Goal: Find contact information: Find contact information

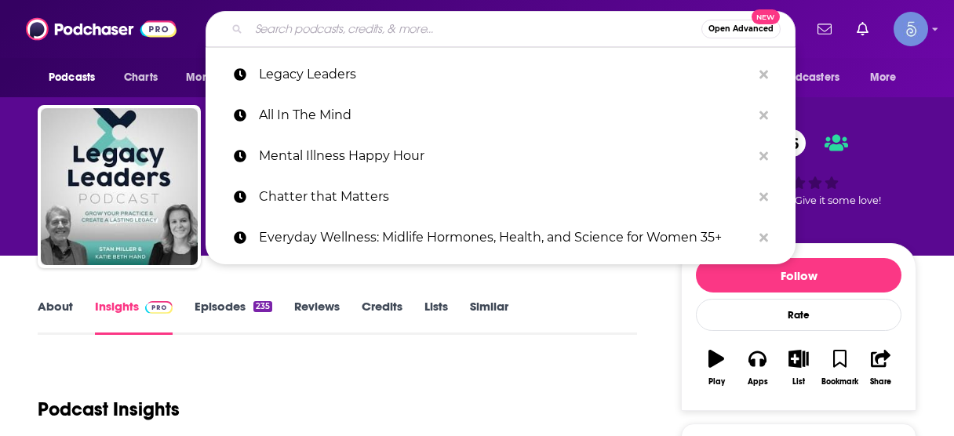
scroll to position [188, 0]
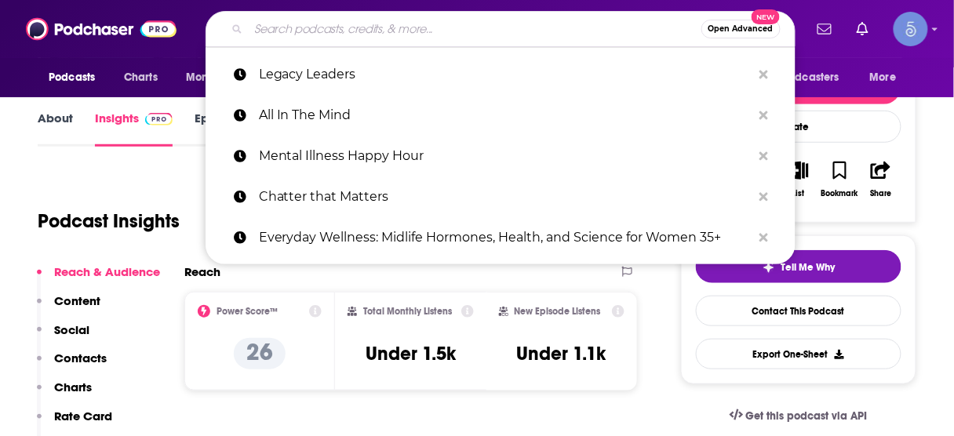
type input "Innovating Leadership: Co-Creating Our Future"
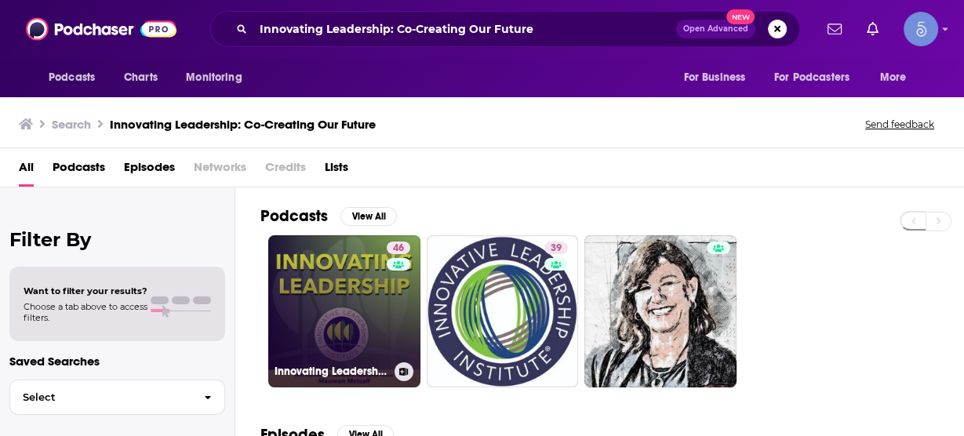
click at [355, 294] on link "46 Innovating Leadership, Co-Creating Our Future" at bounding box center [344, 311] width 152 height 152
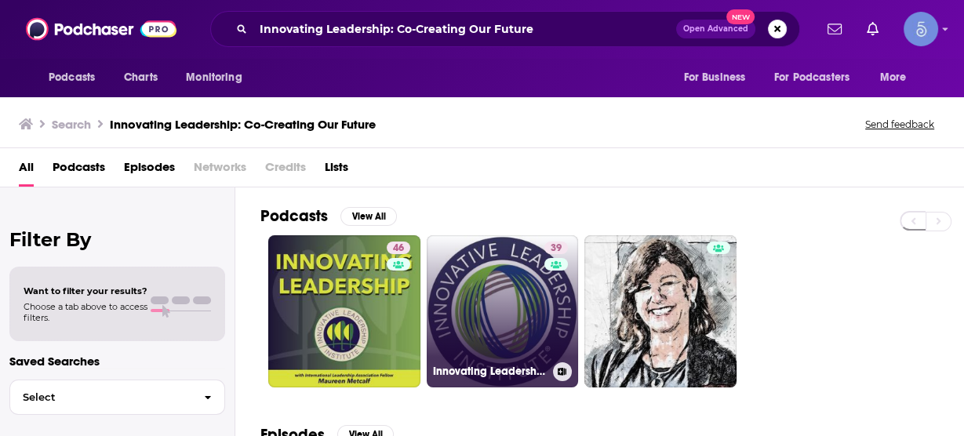
click at [477, 279] on link "39 Innovating Leadership: Co-Creating Our Future" at bounding box center [503, 311] width 152 height 152
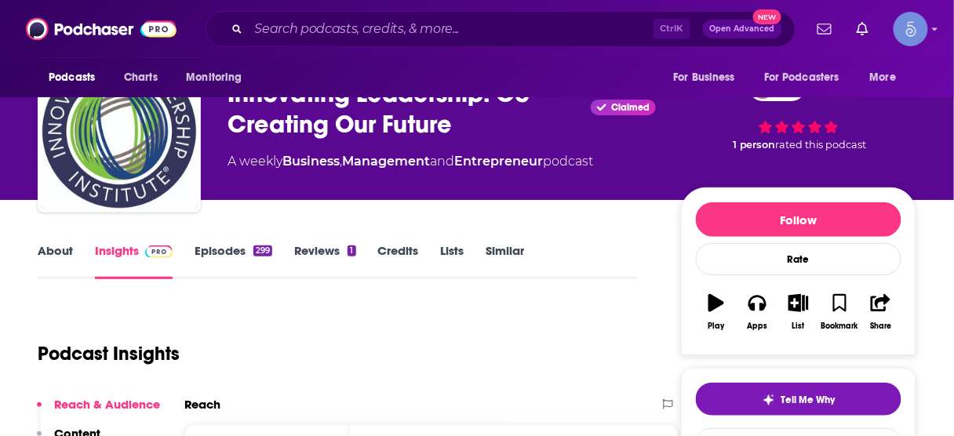
scroll to position [251, 0]
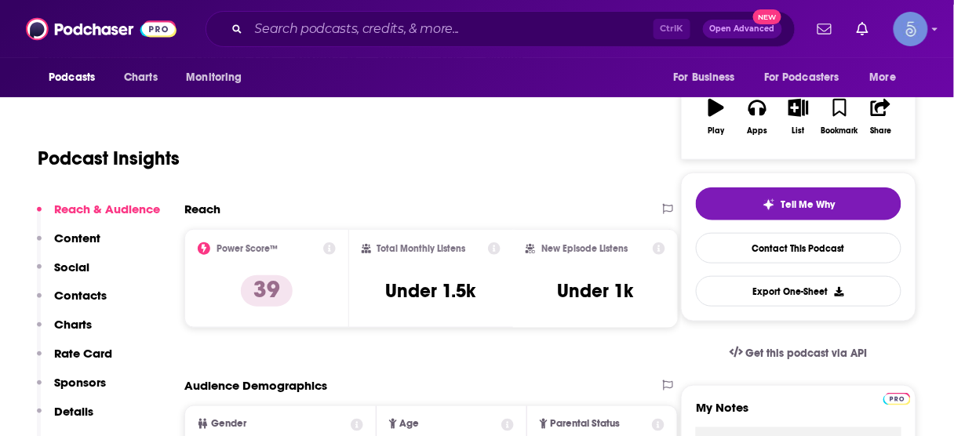
click at [61, 289] on p "Contacts" at bounding box center [80, 295] width 53 height 15
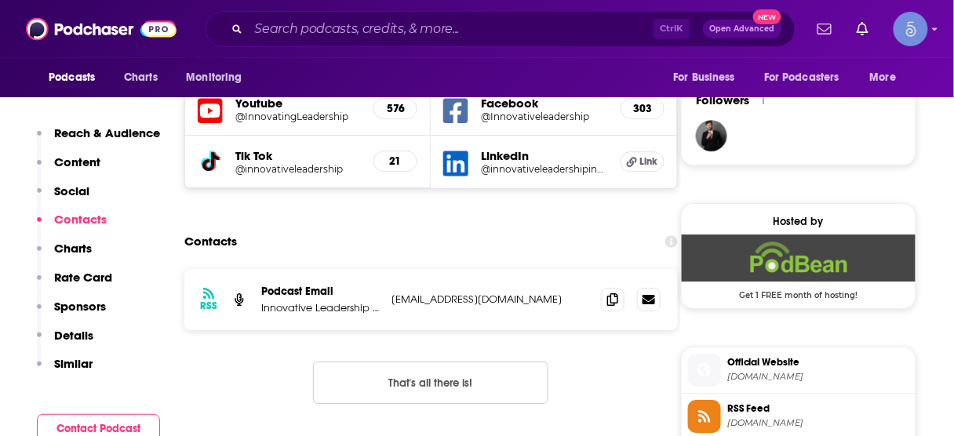
scroll to position [1135, 0]
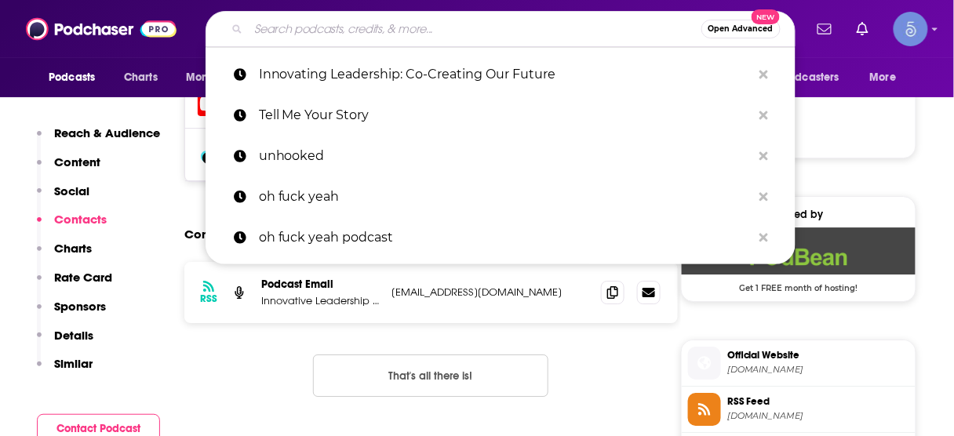
click at [403, 31] on input "Search podcasts, credits, & more..." at bounding box center [475, 28] width 453 height 25
paste input "Grief 2 Growth"
type input "Grief 2 Growth"
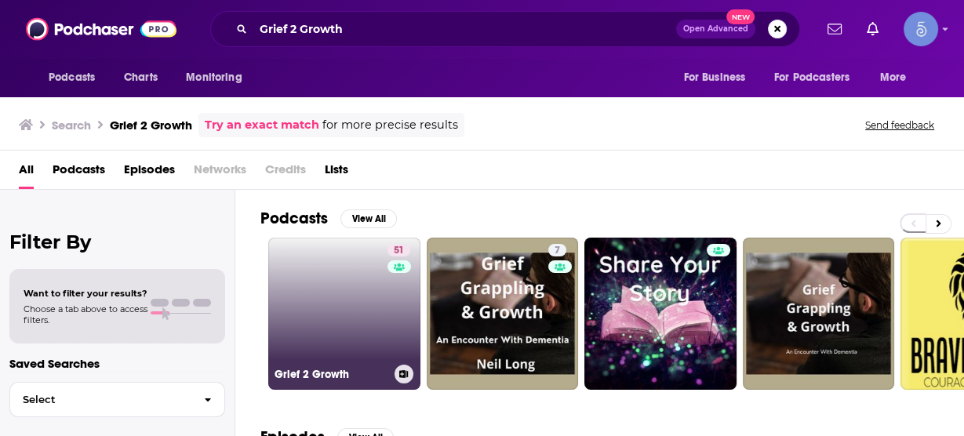
click at [326, 288] on link "51 Grief 2 Growth" at bounding box center [344, 314] width 152 height 152
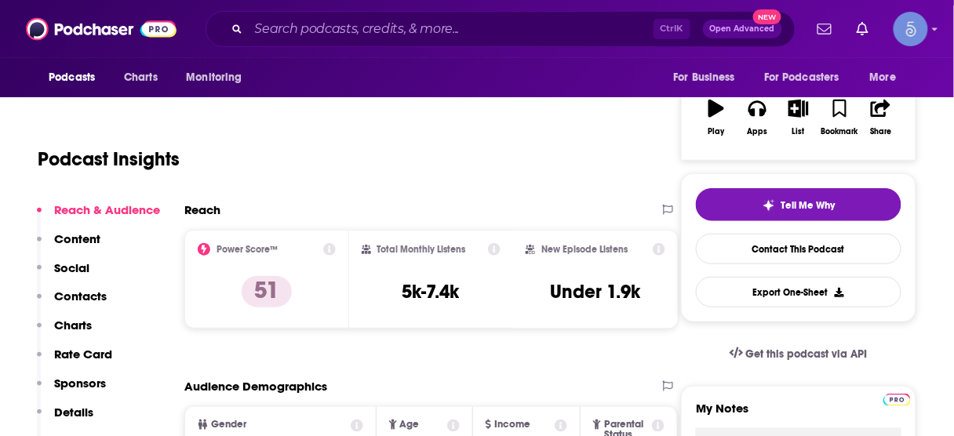
scroll to position [251, 0]
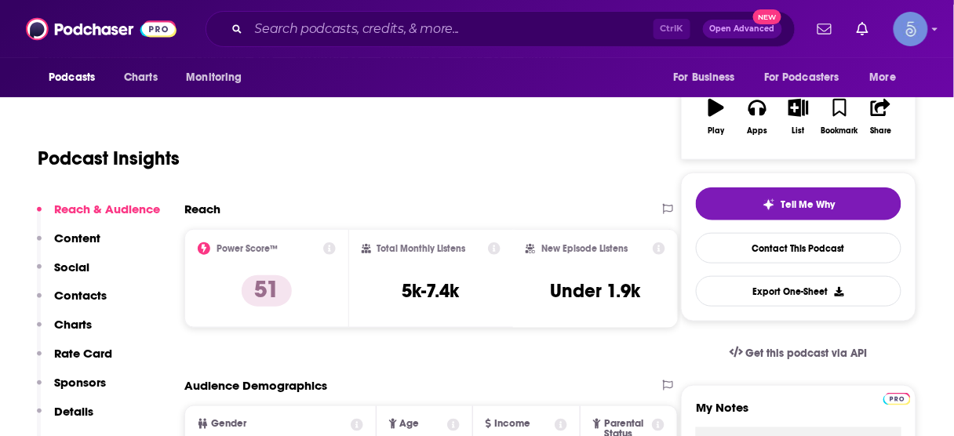
click at [75, 292] on p "Contacts" at bounding box center [80, 295] width 53 height 15
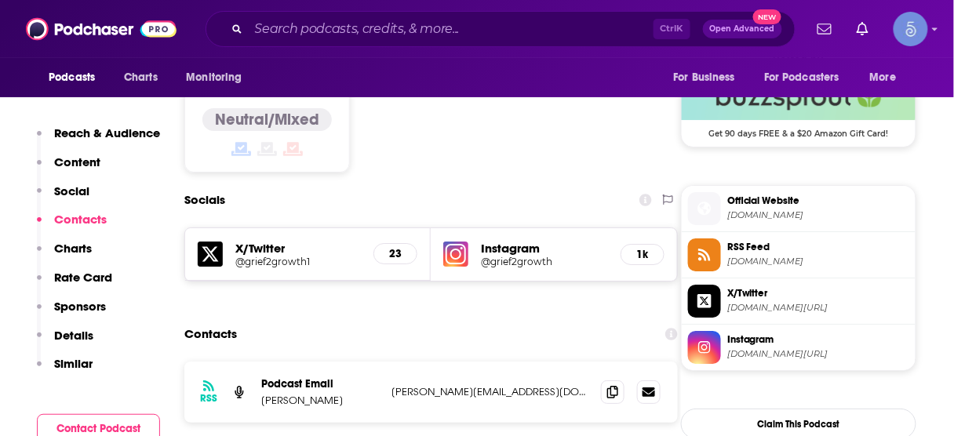
scroll to position [1291, 0]
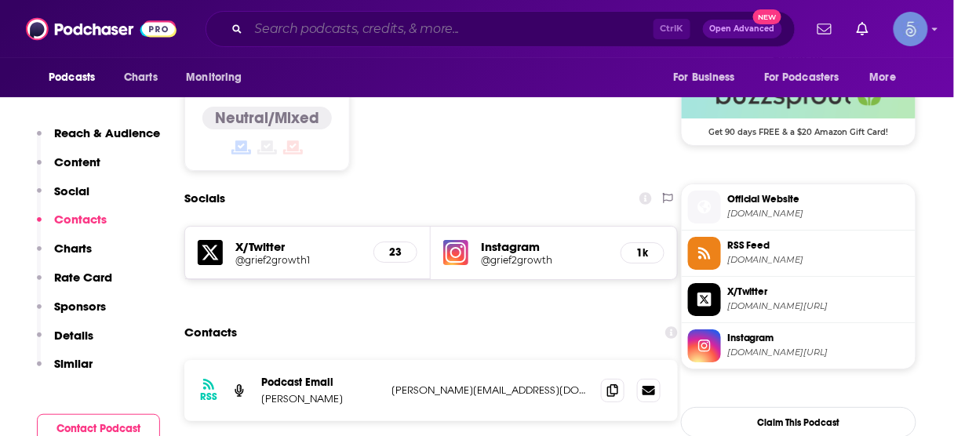
click at [538, 25] on input "Search podcasts, credits, & more..." at bounding box center [451, 28] width 405 height 25
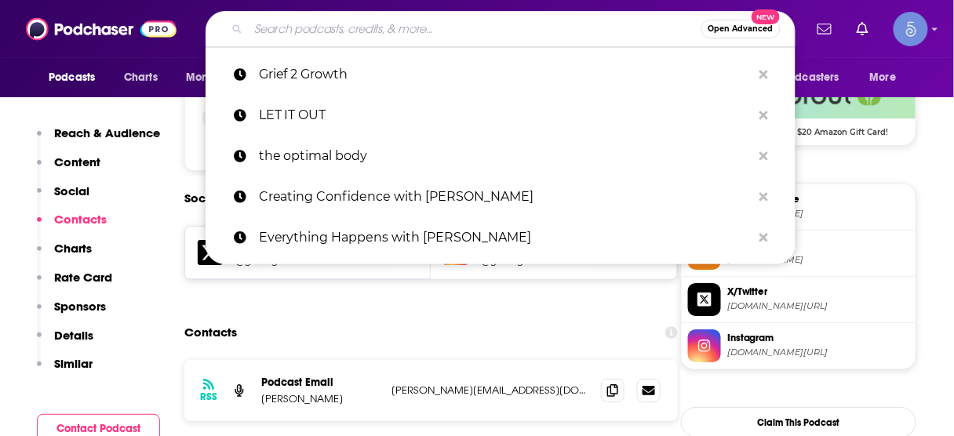
paste input "Famous Interviews with [PERSON_NAME]"
type input "Famous Interviews with [PERSON_NAME]"
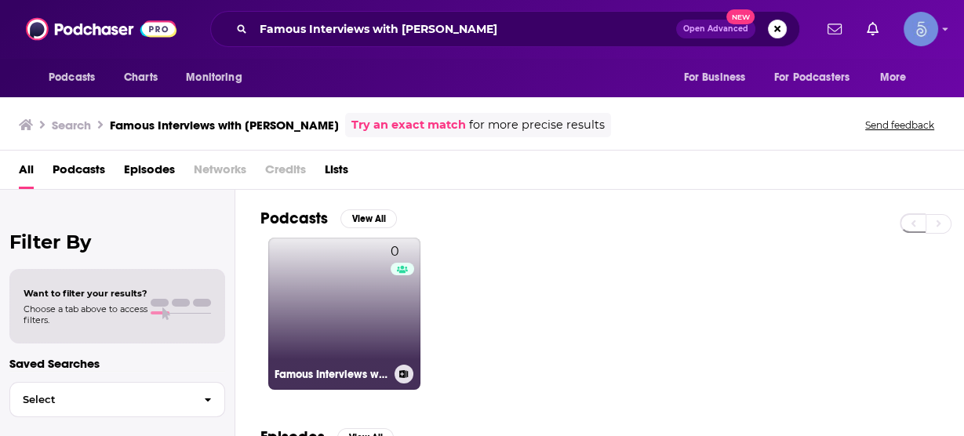
click at [369, 292] on link "0 Famous Interviews with [PERSON_NAME]" at bounding box center [344, 314] width 152 height 152
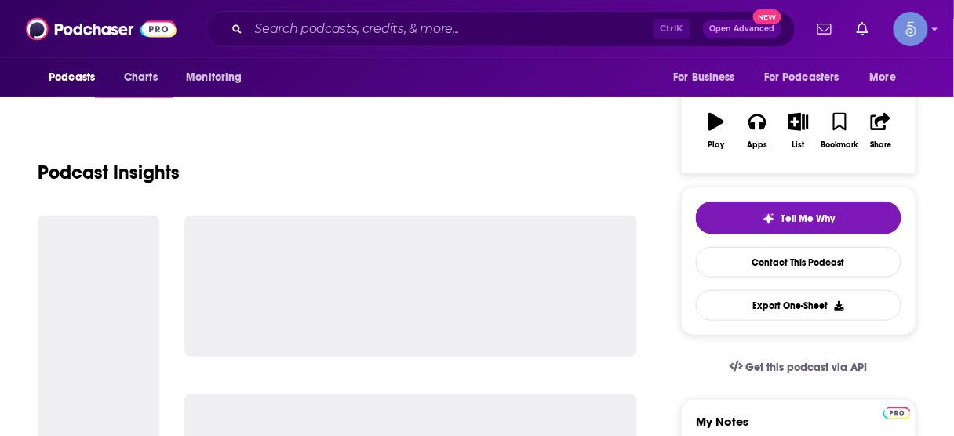
scroll to position [251, 0]
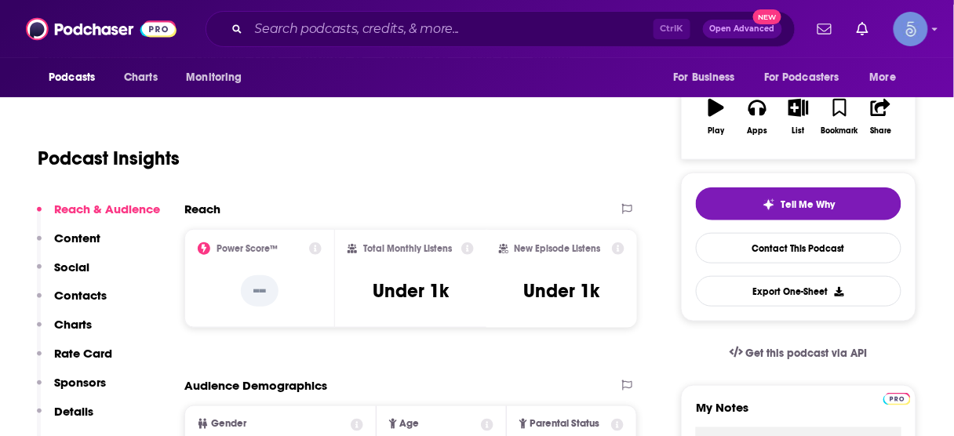
click at [95, 289] on p "Contacts" at bounding box center [80, 295] width 53 height 15
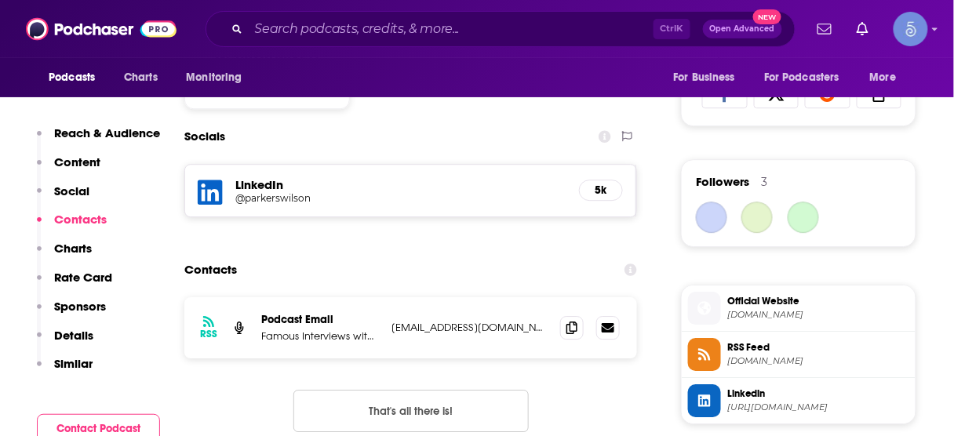
scroll to position [1082, 0]
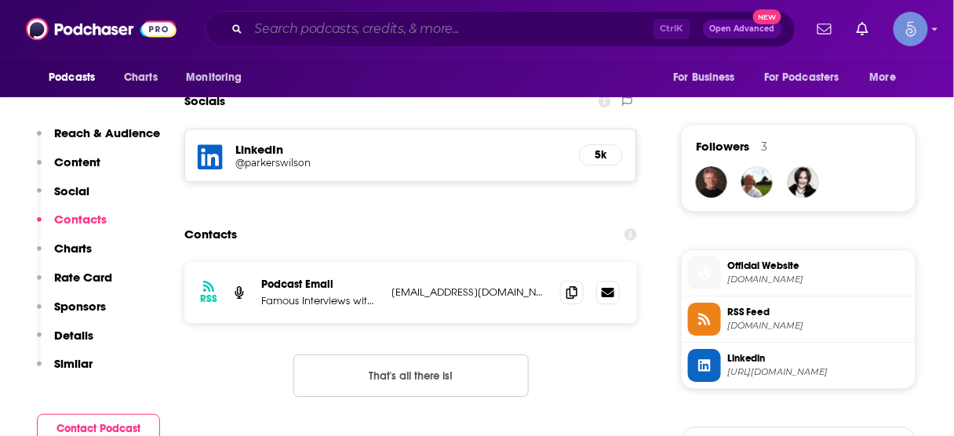
click at [519, 34] on input "Search podcasts, credits, & more..." at bounding box center [451, 28] width 405 height 25
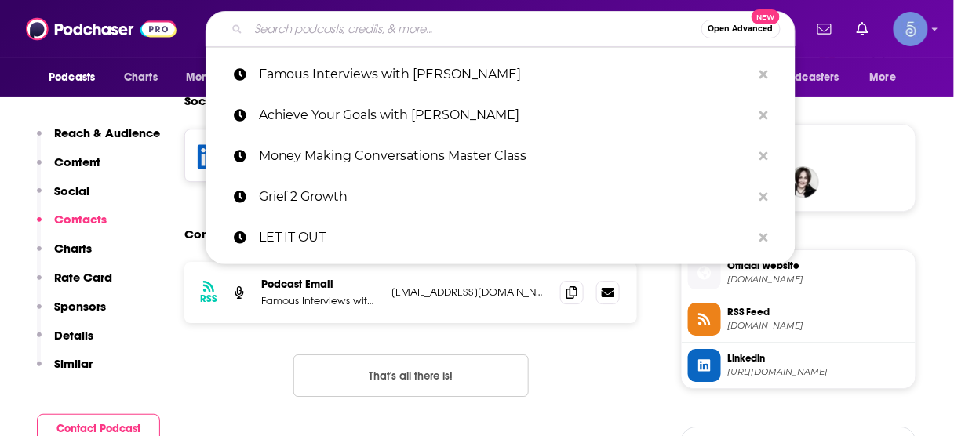
paste input "Talking with the Experts"
type input "Talking with the Experts"
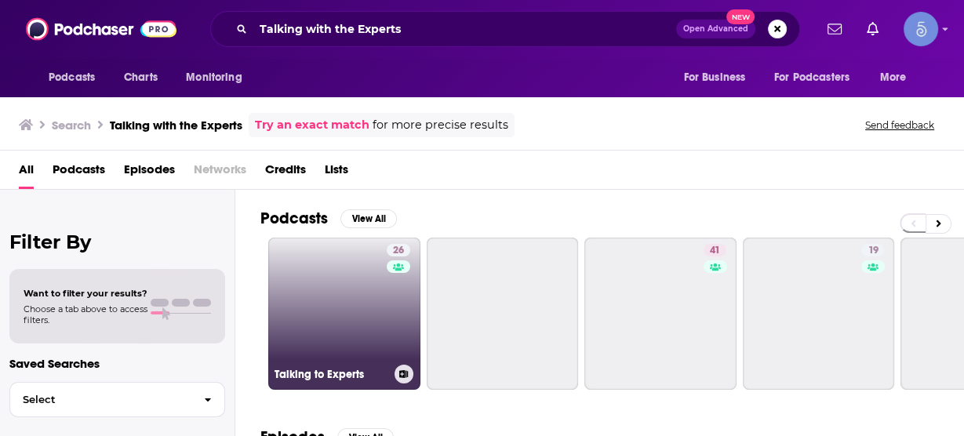
click at [355, 290] on link "26 Talking to Experts" at bounding box center [344, 314] width 152 height 152
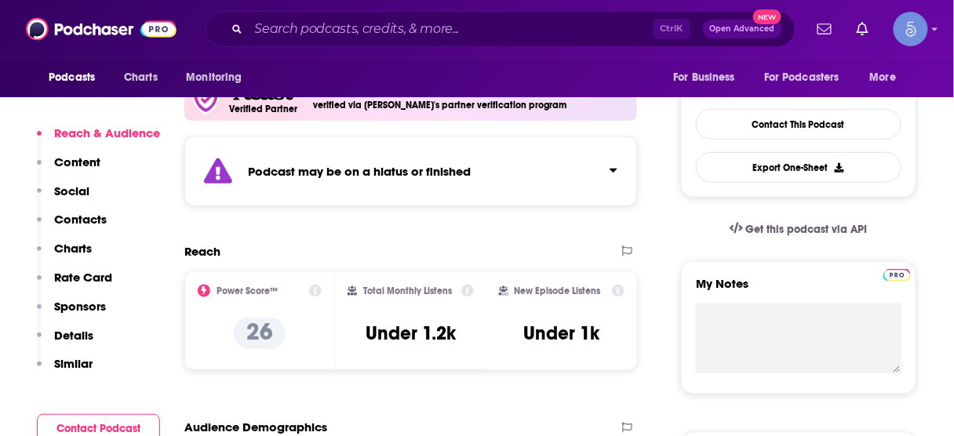
scroll to position [376, 0]
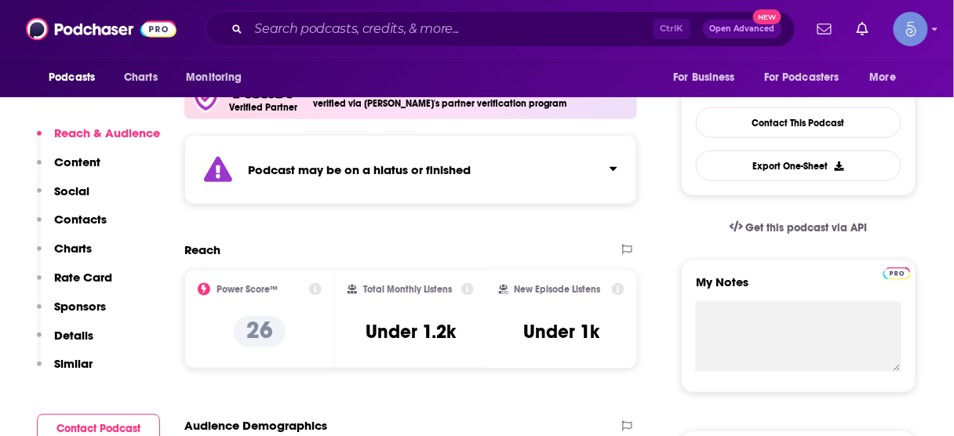
click at [74, 219] on p "Contacts" at bounding box center [80, 219] width 53 height 15
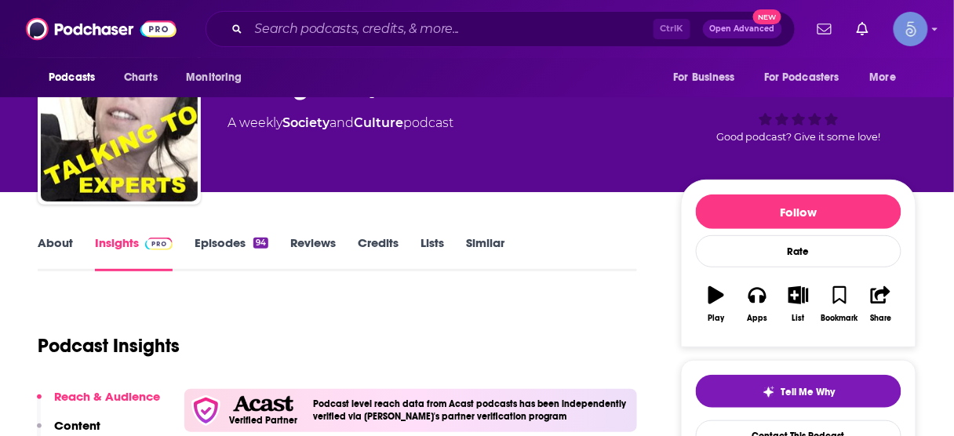
scroll to position [0, 0]
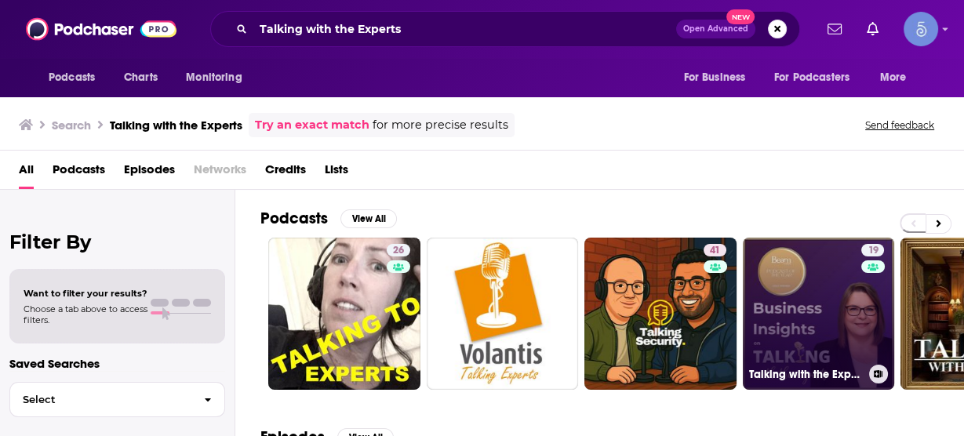
click at [843, 305] on link "19 Talking with the Experts: Business Insights" at bounding box center [819, 314] width 152 height 152
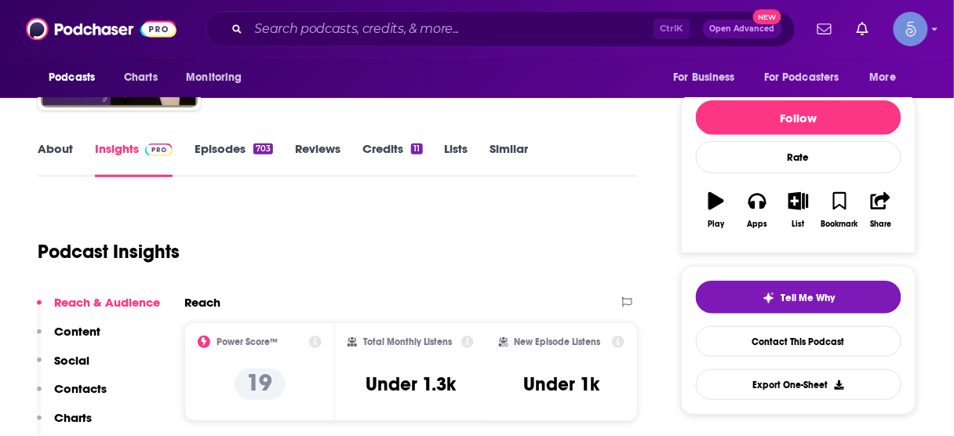
scroll to position [251, 0]
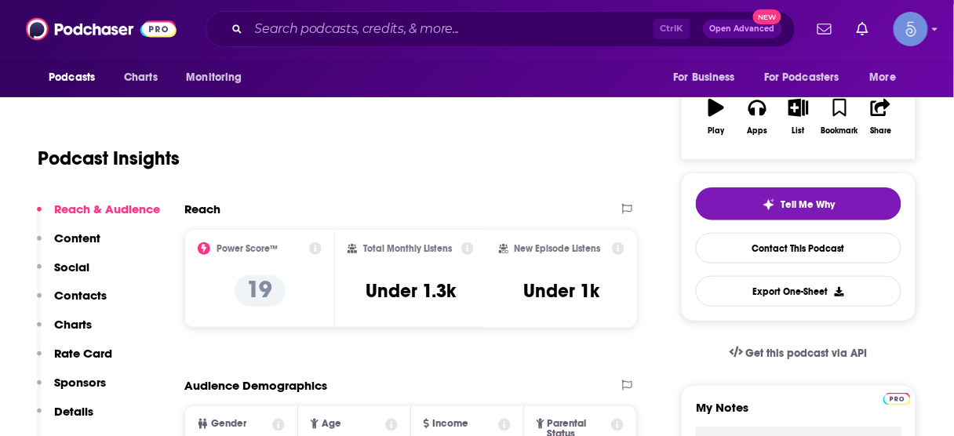
click at [82, 292] on p "Contacts" at bounding box center [80, 295] width 53 height 15
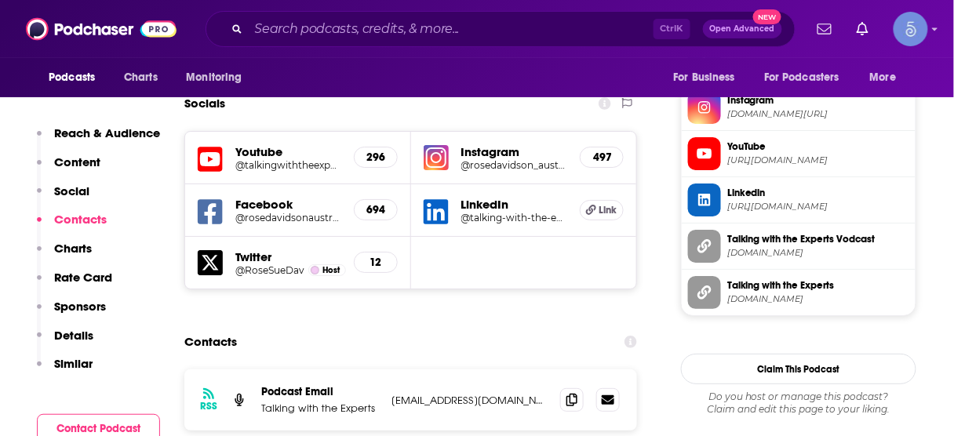
scroll to position [1405, 0]
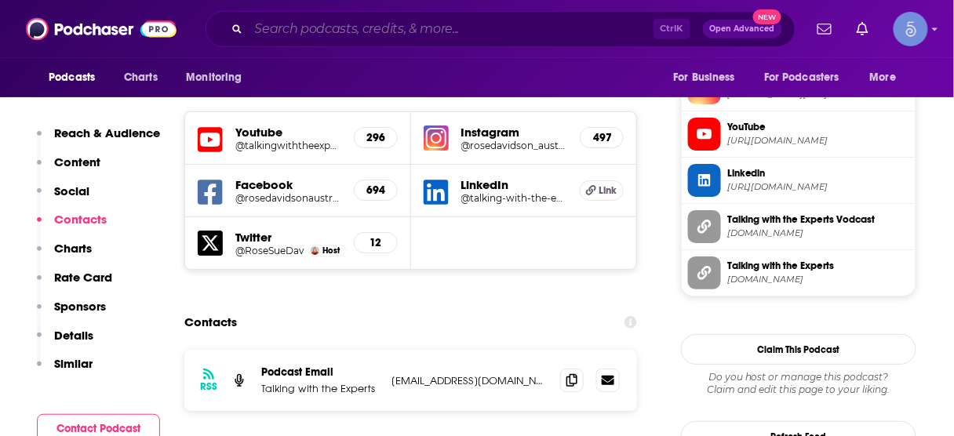
click at [514, 26] on input "Search podcasts, credits, & more..." at bounding box center [451, 28] width 405 height 25
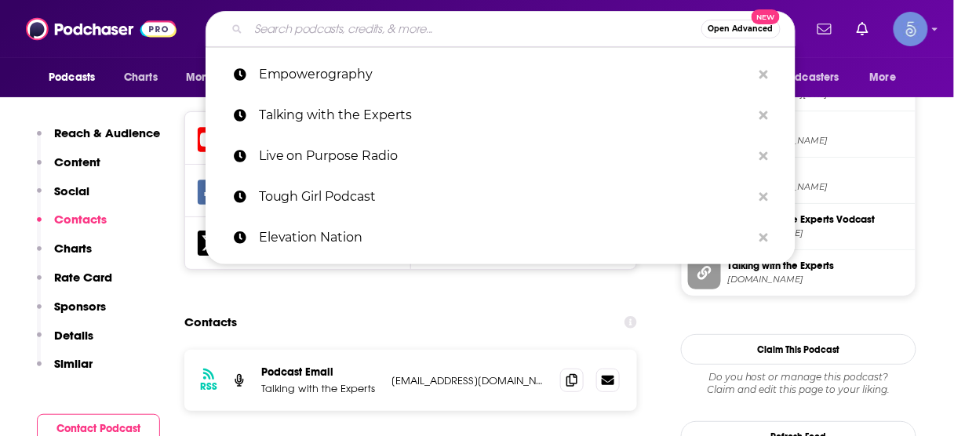
paste input "Pull the Chute - Grow your People, Grow your Company Podcast"
type input "Pull the Chute - Grow your People, Grow your Company Podcast"
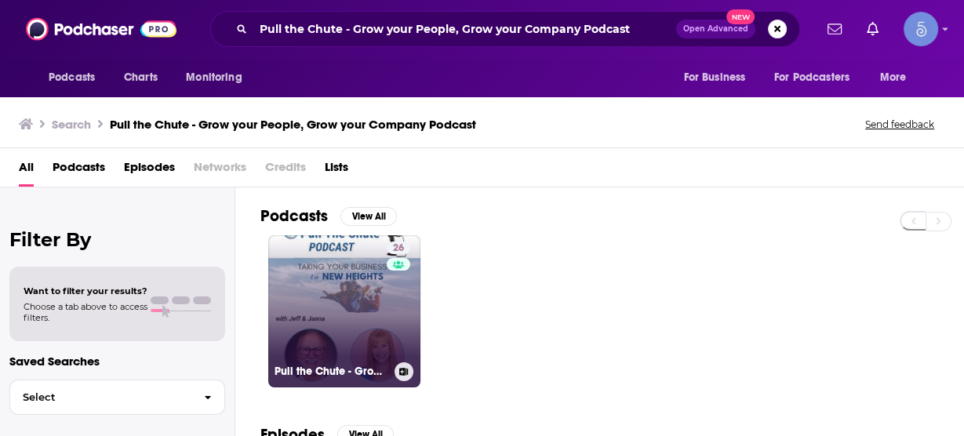
click at [366, 286] on link "26 Pull the Chute - Grow your People, Grow your Company Podcast" at bounding box center [344, 311] width 152 height 152
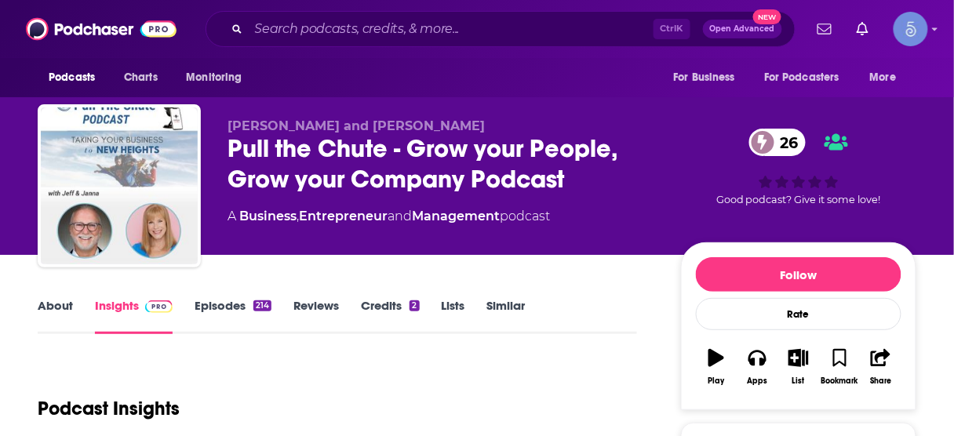
scroll to position [188, 0]
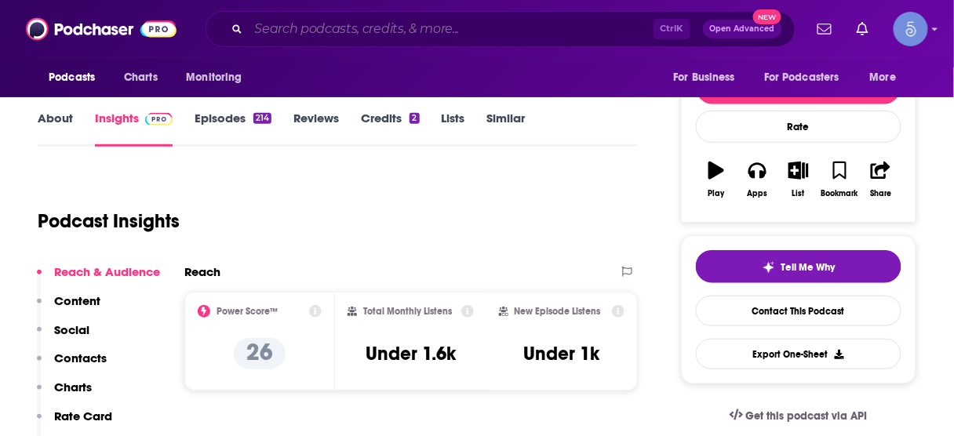
click at [503, 23] on input "Search podcasts, credits, & more..." at bounding box center [451, 28] width 405 height 25
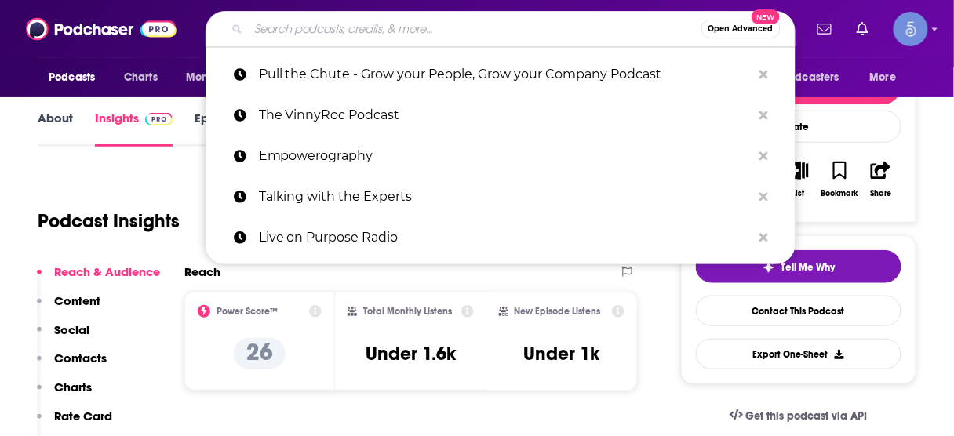
paste input "The Synergy Connection Show"
type input "The Synergy Connection Show"
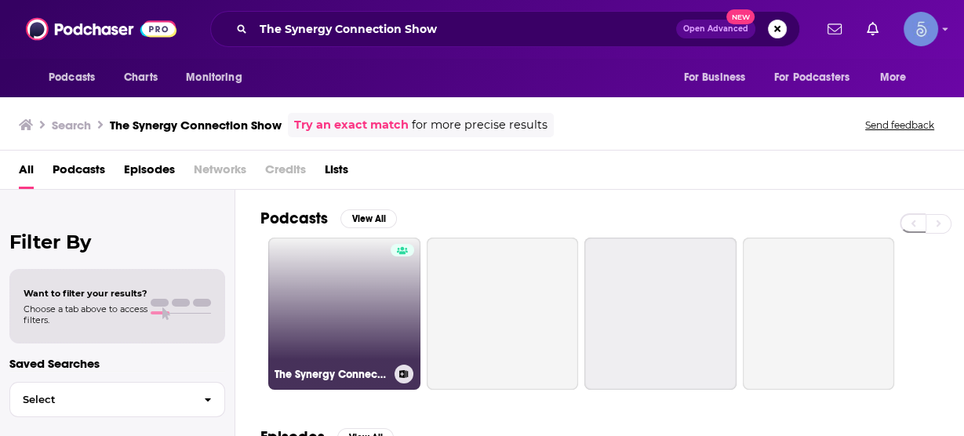
click at [369, 275] on link "The Synergy Connection Show" at bounding box center [344, 314] width 152 height 152
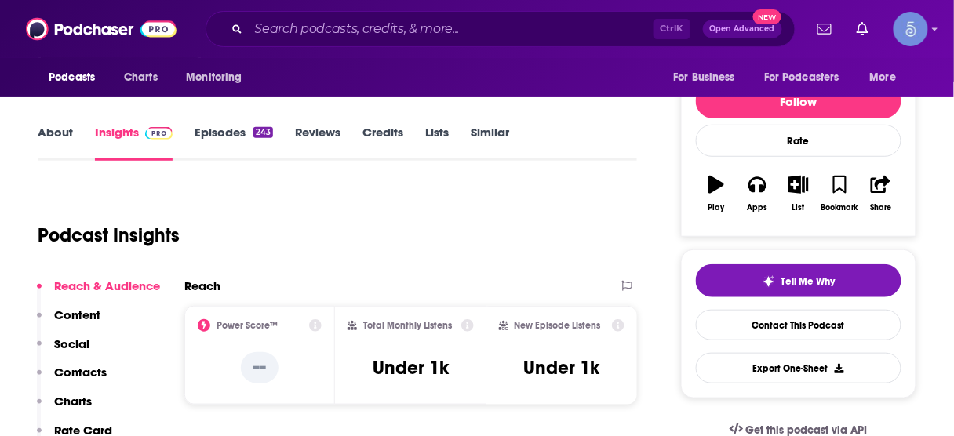
scroll to position [188, 0]
